Goal: Check status: Check status

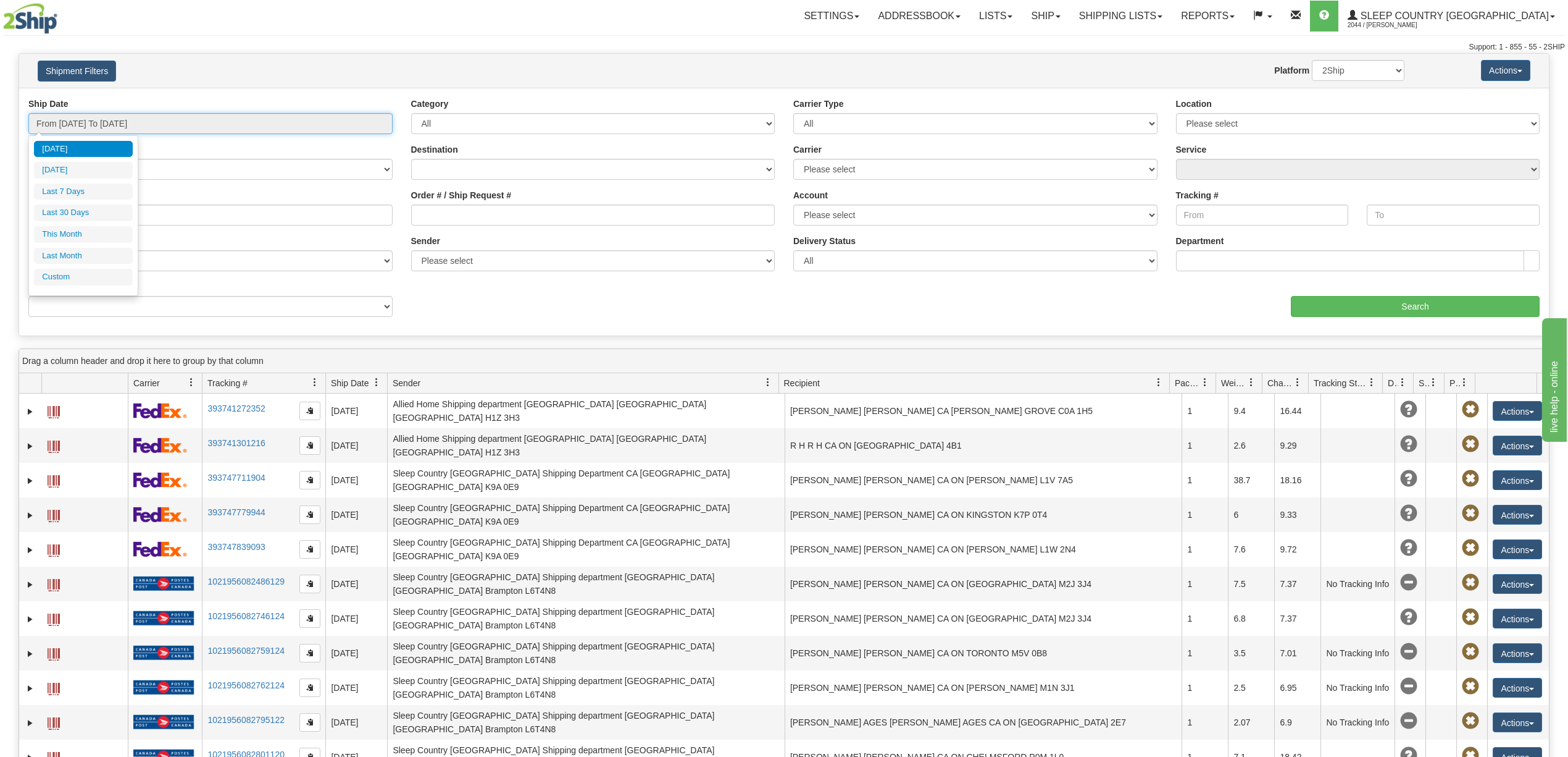
click at [77, 122] on input "From [DATE] To [DATE]" at bounding box center [210, 123] width 364 height 21
click at [70, 220] on li "Last 30 Days" at bounding box center [83, 212] width 99 height 17
type input "From [DATE] To [DATE]"
click at [443, 217] on input "Order # / Ship Request #" at bounding box center [592, 215] width 364 height 21
paste input "9000I081706"
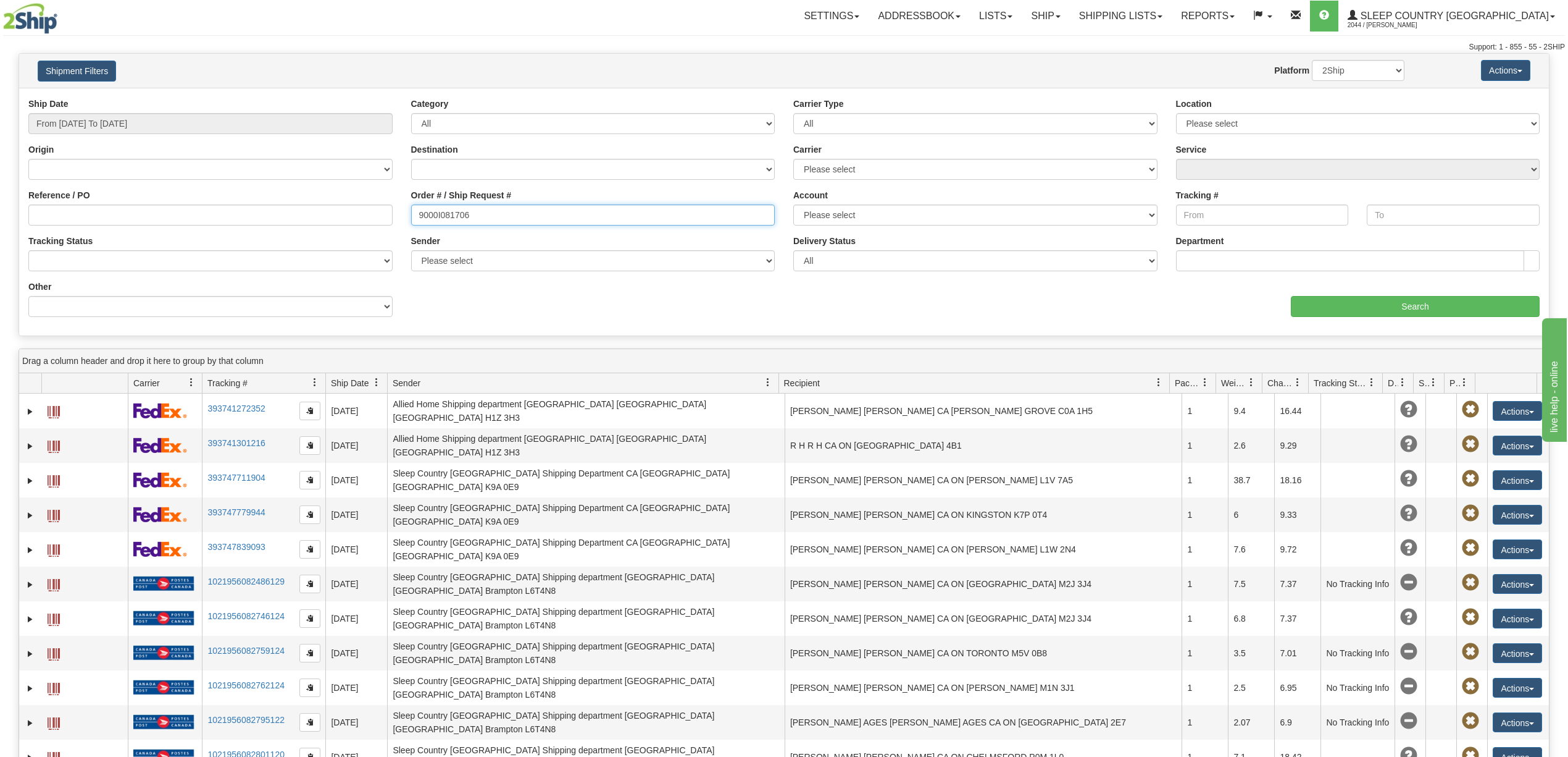
type input "9000I081706"
click at [1423, 302] on input "Search" at bounding box center [1414, 306] width 249 height 21
